Goal: Obtain resource: Download file/media

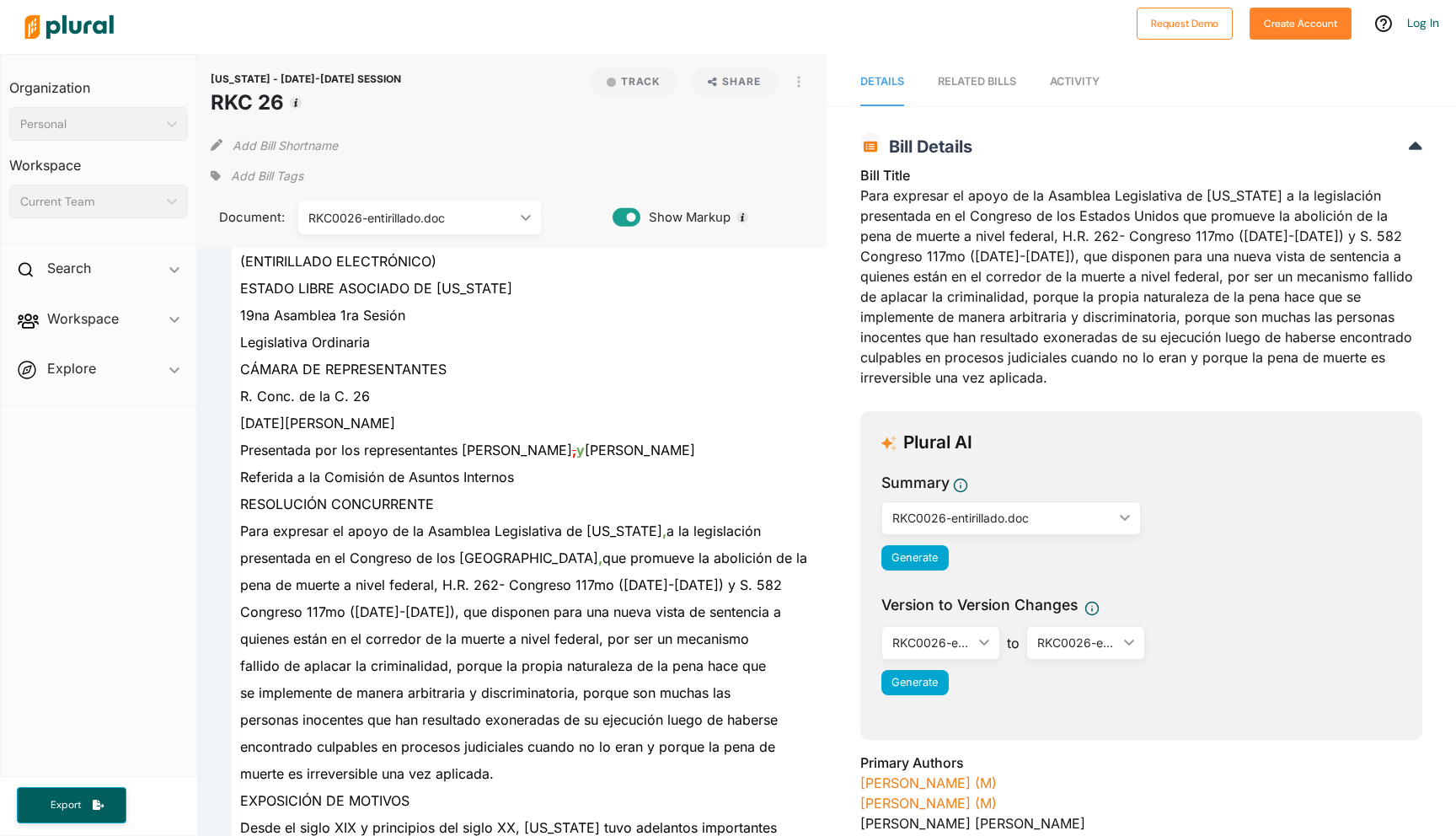
click at [452, 213] on div "RKC0026-entirillado.doc" at bounding box center [411, 218] width 205 height 18
drag, startPoint x: 233, startPoint y: 377, endPoint x: 387, endPoint y: 386, distance: 154.3
click at [370, 389] on div "R. Conc. de la C. 26" at bounding box center [519, 396] width 576 height 27
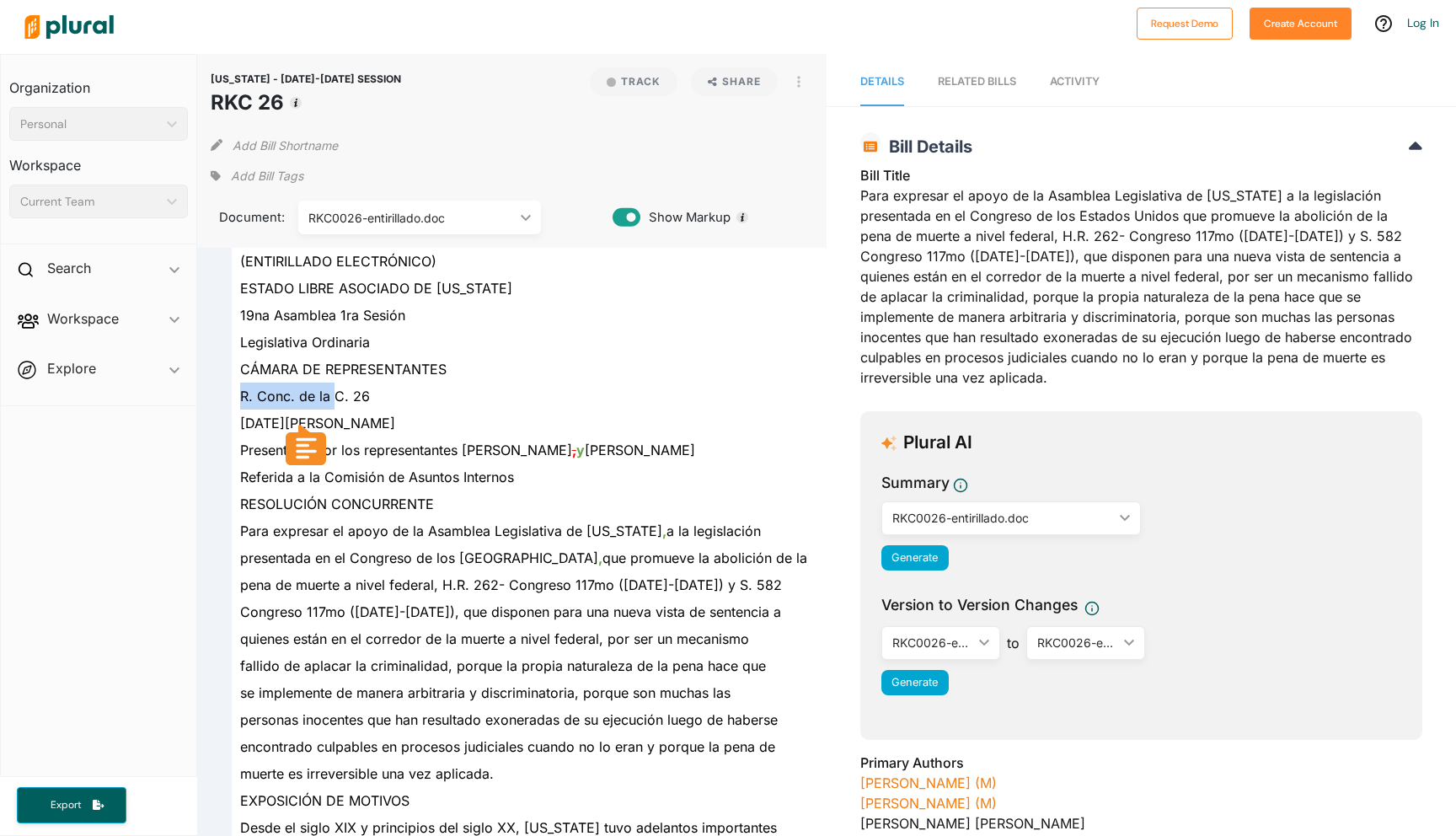
drag, startPoint x: 240, startPoint y: 397, endPoint x: 331, endPoint y: 399, distance: 91.0
click at [331, 399] on span "R. Conc. de la C. 26" at bounding box center [305, 395] width 130 height 17
copy span "R. Conc. de la"
click at [638, 433] on div "[DATE][PERSON_NAME]" at bounding box center [519, 423] width 576 height 27
click at [1052, 245] on div "Bill Title Para expresar el apoyo de la Asamblea Legislativa de [US_STATE] a la…" at bounding box center [1142, 281] width 562 height 232
